Goal: Information Seeking & Learning: Learn about a topic

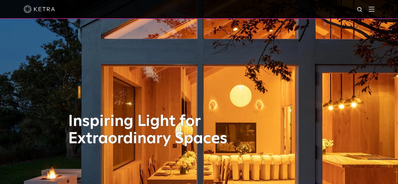
click at [374, 10] on img at bounding box center [372, 9] width 6 height 5
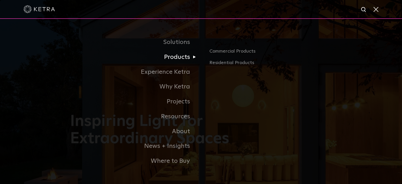
click at [170, 60] on link "Products" at bounding box center [135, 57] width 131 height 15
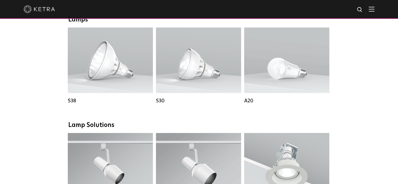
scroll to position [418, 0]
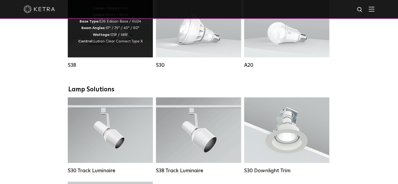
click at [113, 39] on p "Lumen Output: 1100 Colors: White / Black Base Type: E26 Edison Base / GU24 Beam…" at bounding box center [110, 24] width 64 height 39
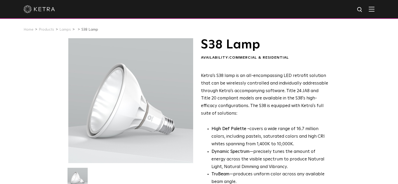
click at [374, 12] on div at bounding box center [199, 9] width 351 height 18
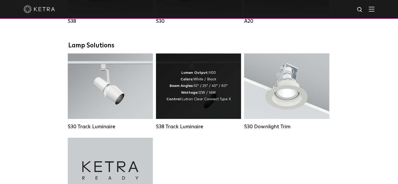
scroll to position [358, 0]
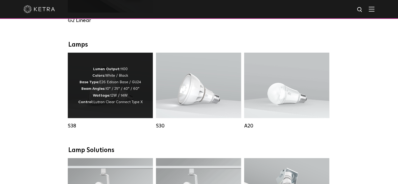
click at [143, 61] on div "Lumen Output: 1100 Colors: White / Black Base Type: E26 Edison Base / GU24 Beam…" at bounding box center [110, 85] width 85 height 65
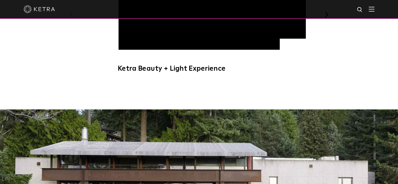
scroll to position [314, 0]
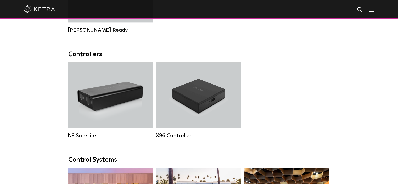
scroll to position [645, 0]
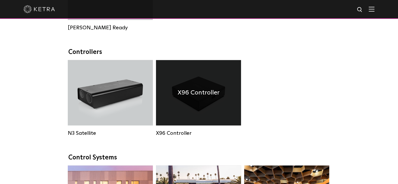
click at [191, 84] on div "X96 Controller" at bounding box center [198, 92] width 85 height 65
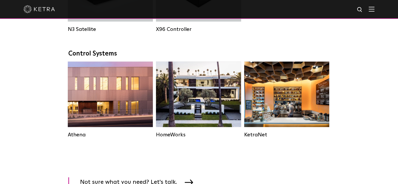
scroll to position [709, 0]
